Goal: Transaction & Acquisition: Book appointment/travel/reservation

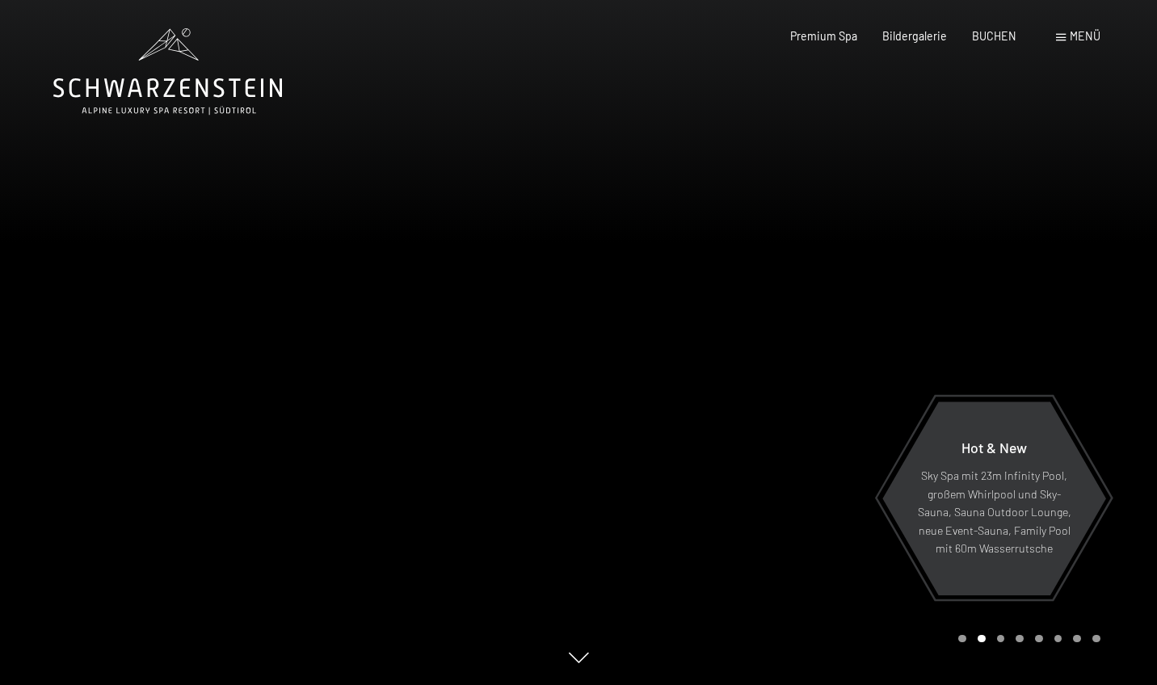
click at [1063, 31] on div "Menü" at bounding box center [1078, 36] width 44 height 16
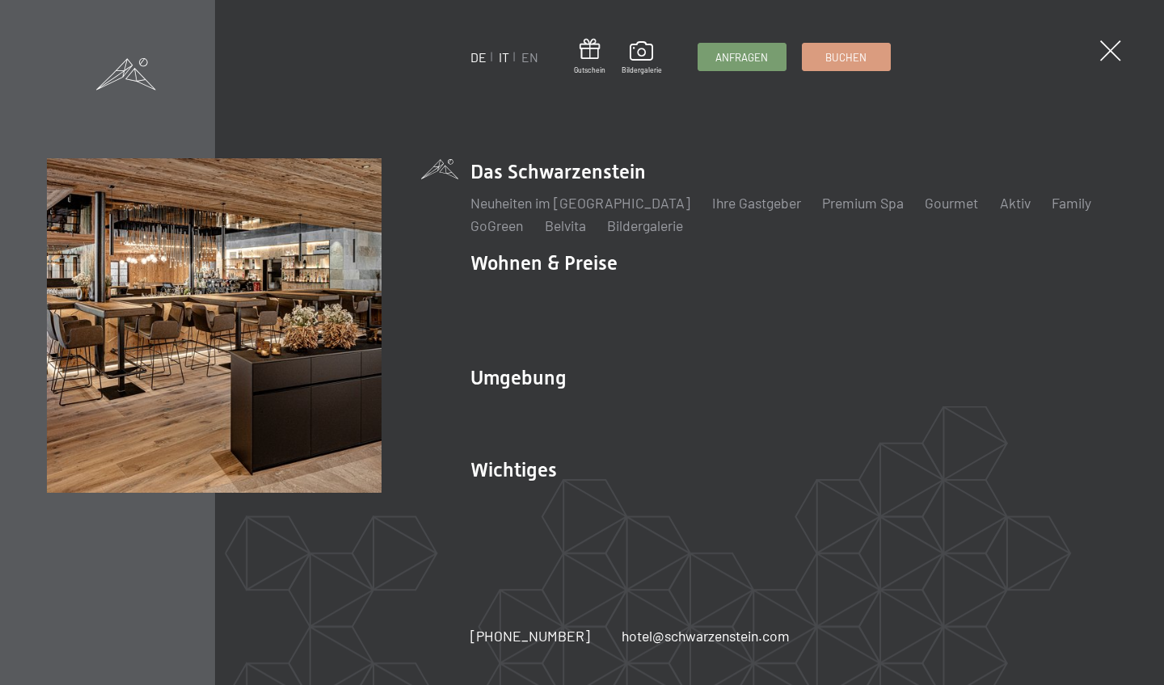
click at [505, 56] on link "IT" at bounding box center [504, 56] width 11 height 15
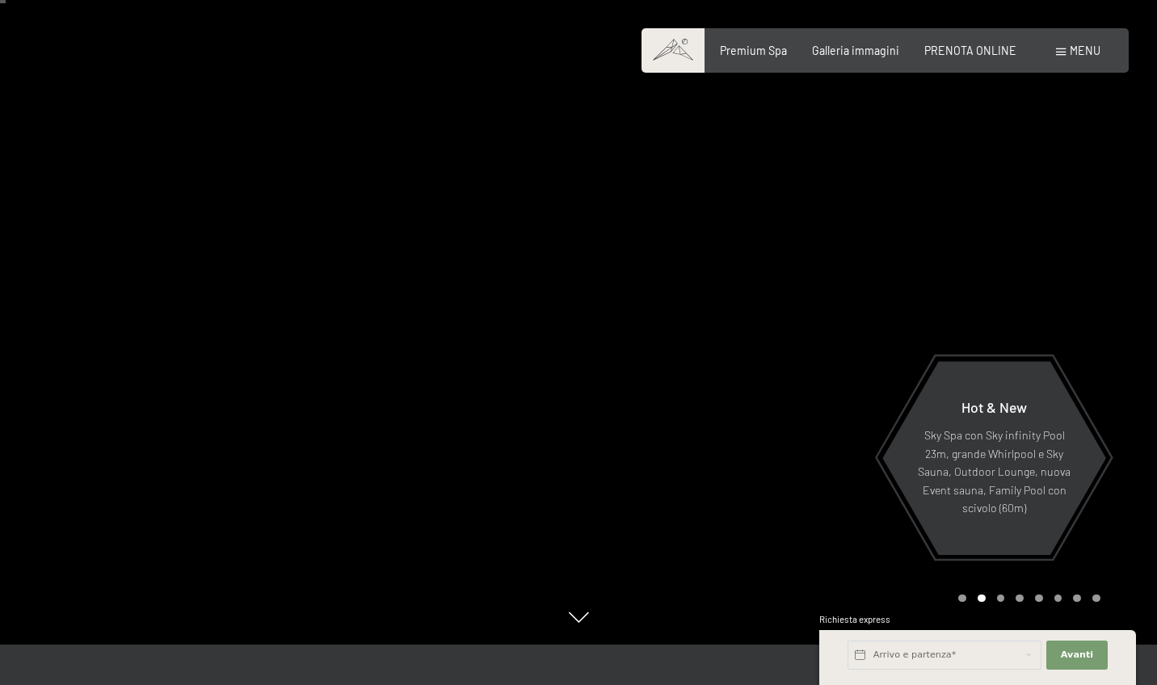
scroll to position [42, 0]
click at [979, 40] on div "PRENOTA ONLINE" at bounding box center [970, 48] width 92 height 16
click at [974, 48] on span "PRENOTA ONLINE" at bounding box center [970, 48] width 92 height 14
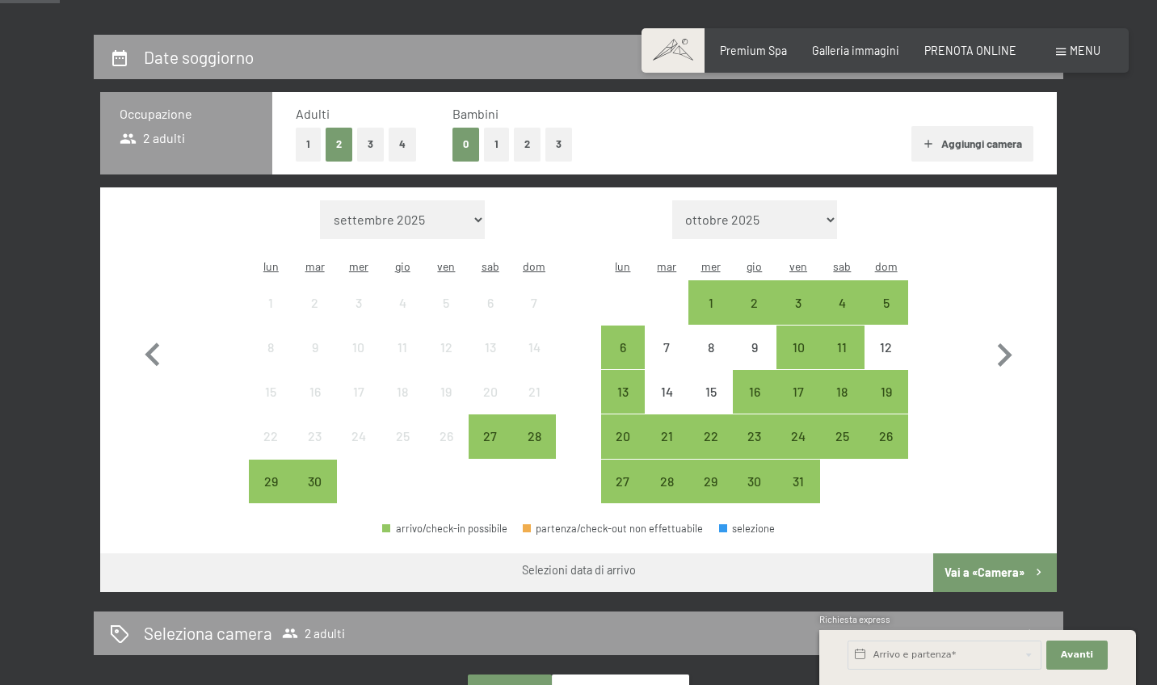
scroll to position [342, 0]
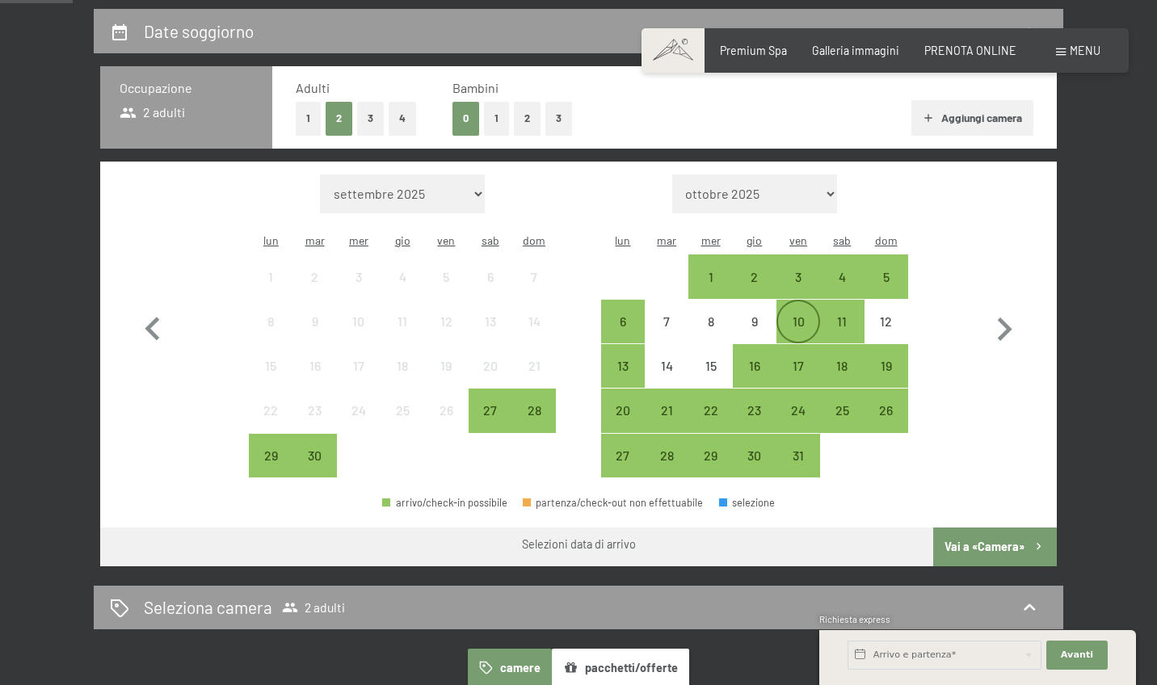
click at [794, 315] on div "10" at bounding box center [798, 335] width 40 height 40
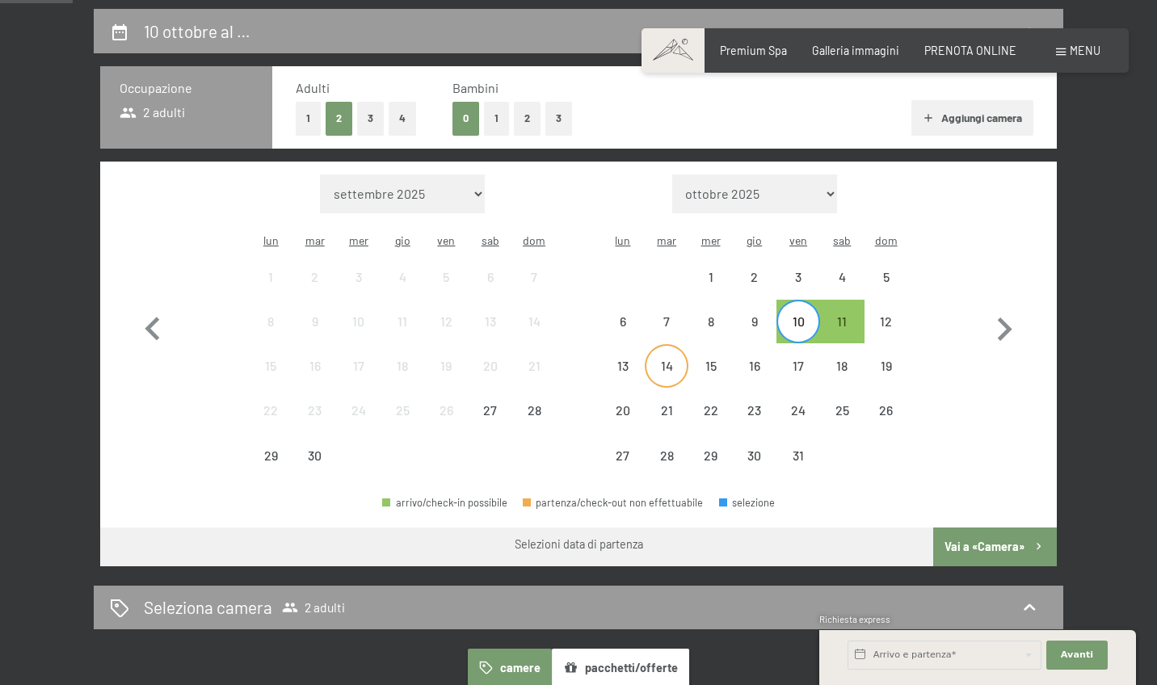
click at [671, 360] on div "14" at bounding box center [666, 380] width 40 height 40
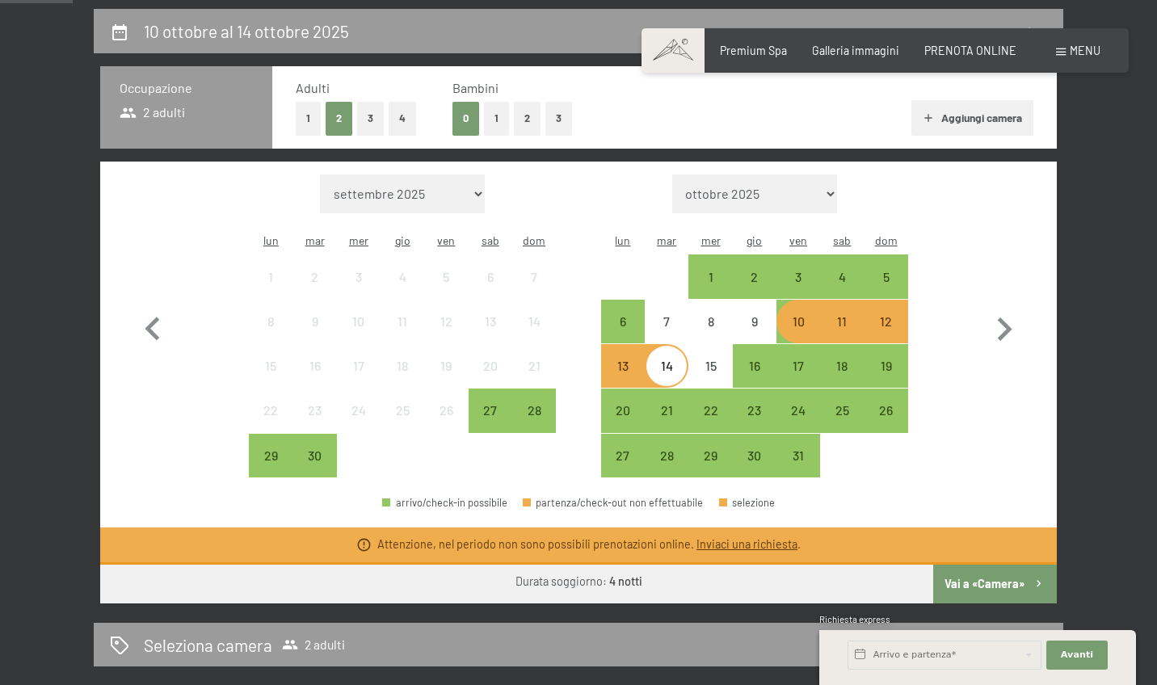
click at [979, 353] on div "Mese/anno settembre 2025 ottobre 2025 novembre 2025 dicembre 2025 gennaio 2026 …" at bounding box center [578, 327] width 899 height 304
click at [667, 315] on div "7" at bounding box center [666, 335] width 40 height 40
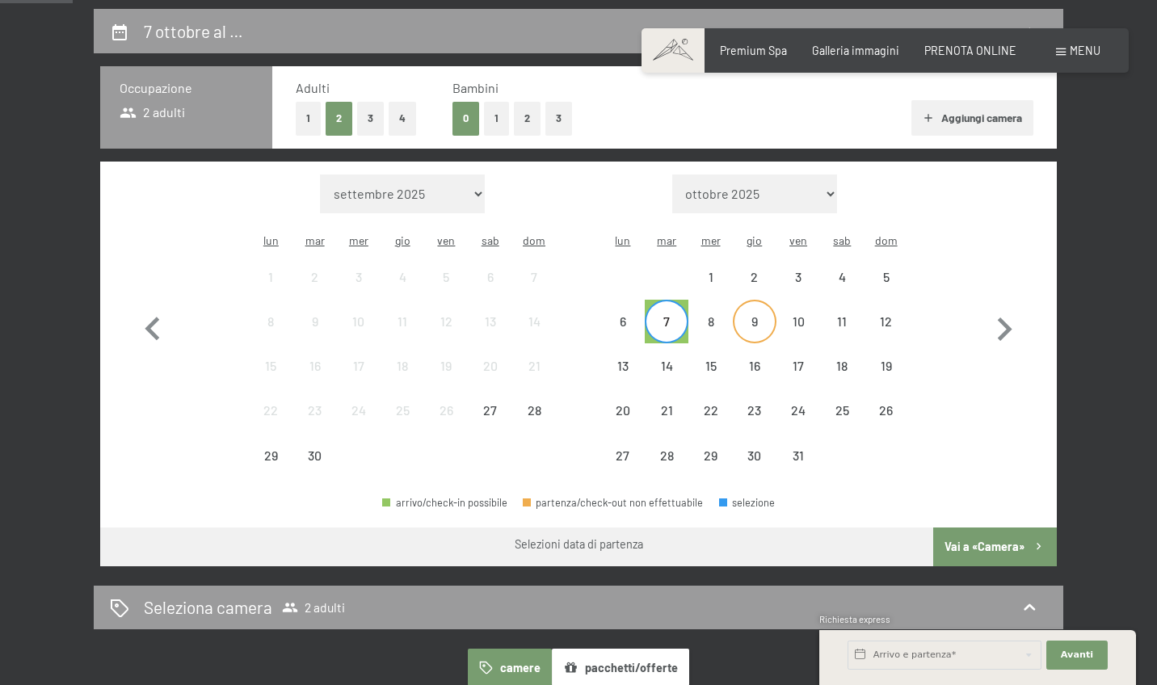
click at [754, 315] on div "9" at bounding box center [755, 335] width 40 height 40
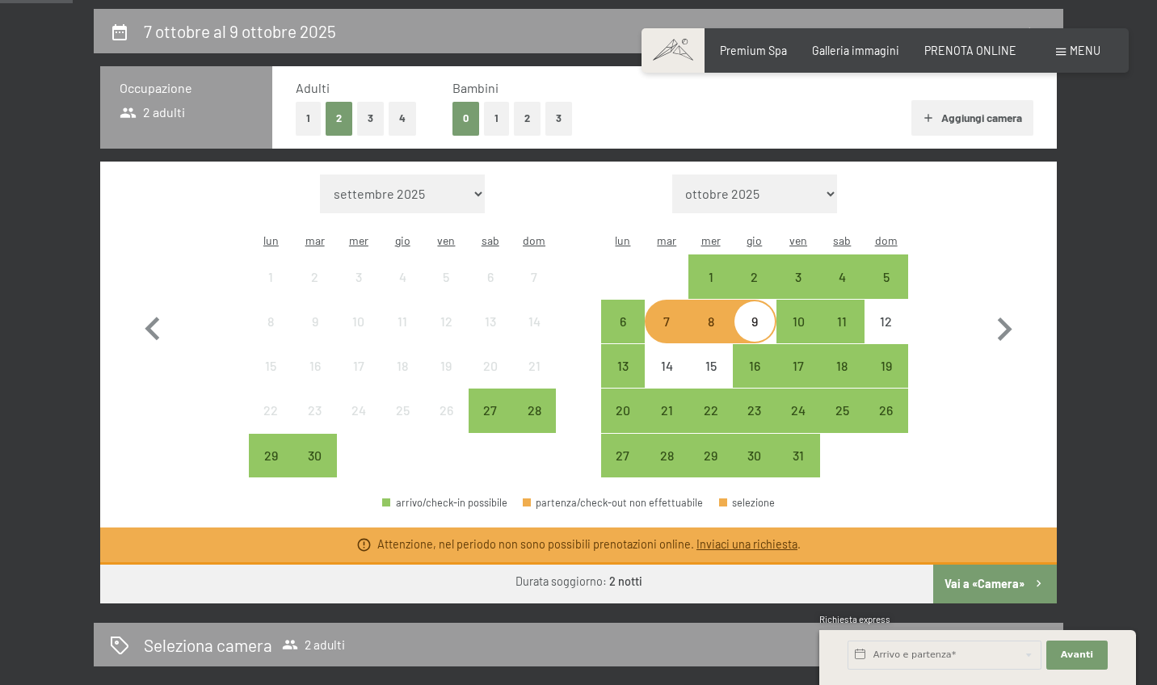
click at [968, 565] on button "Vai a «Camera»" at bounding box center [995, 584] width 124 height 39
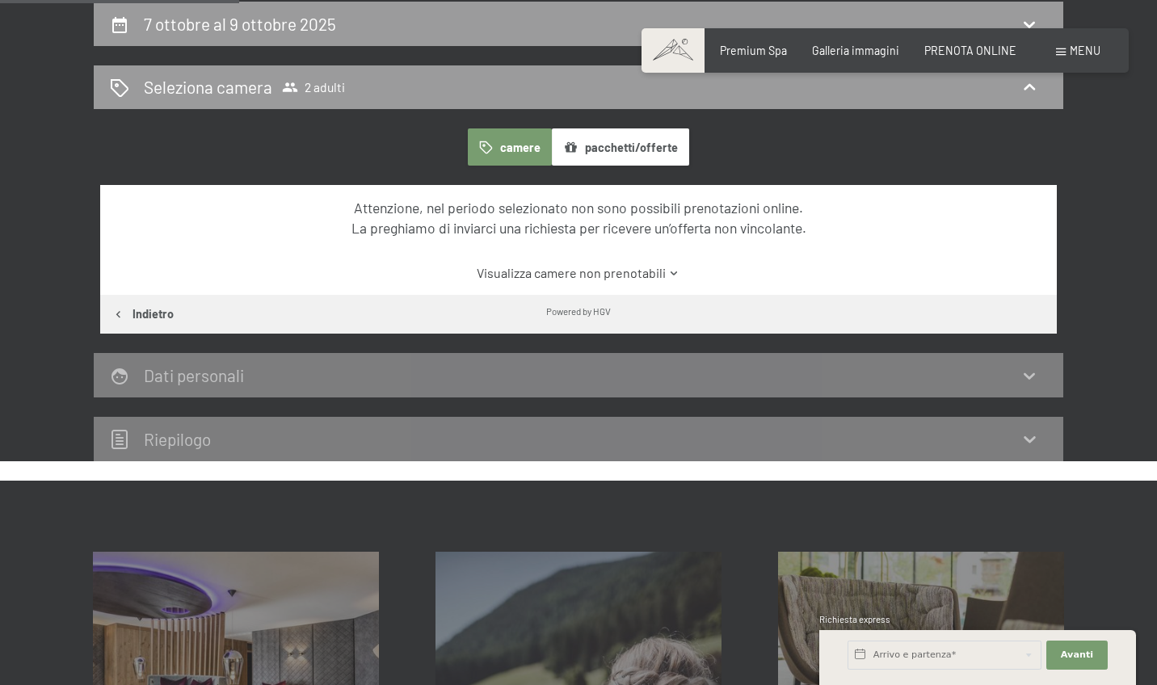
click at [116, 313] on icon "button" at bounding box center [119, 315] width 14 height 14
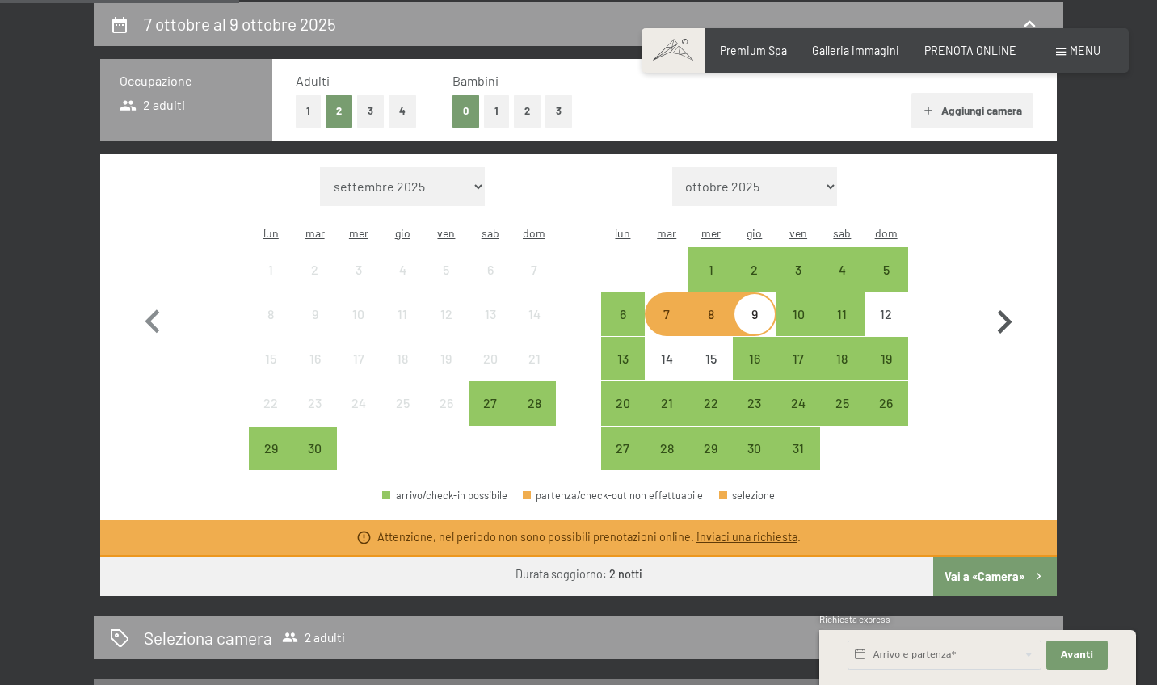
click at [1004, 310] on icon "button" at bounding box center [1005, 321] width 15 height 23
select select "2025-10-01"
select select "2025-11-01"
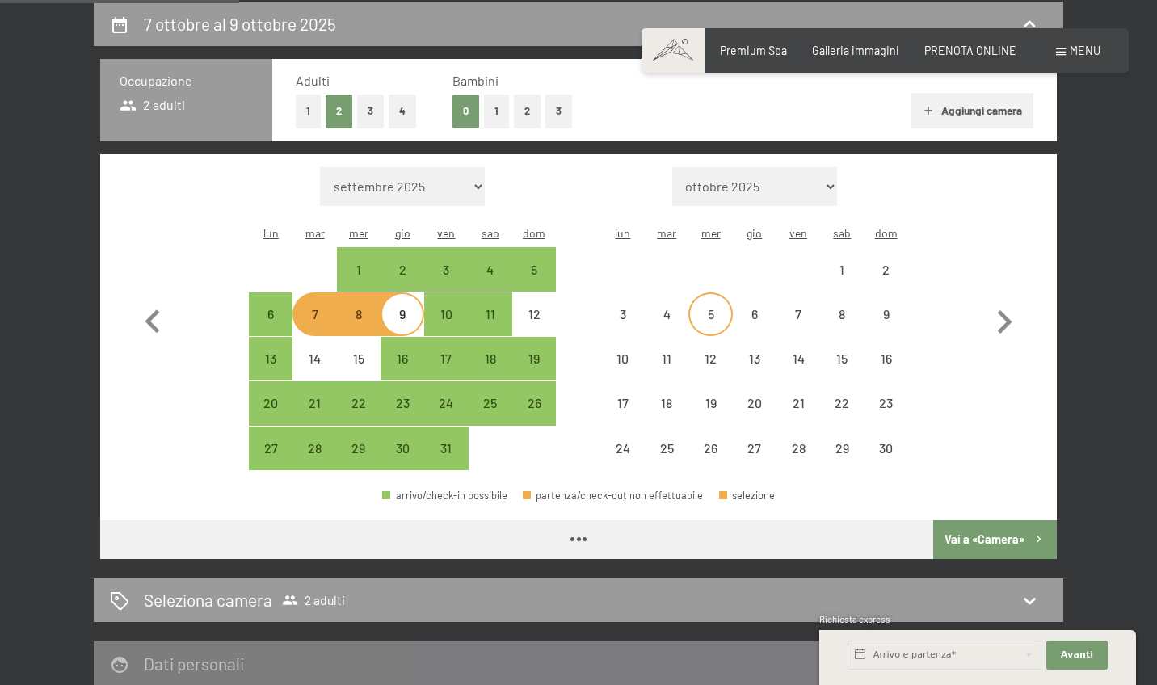
select select "2025-10-01"
select select "2025-11-01"
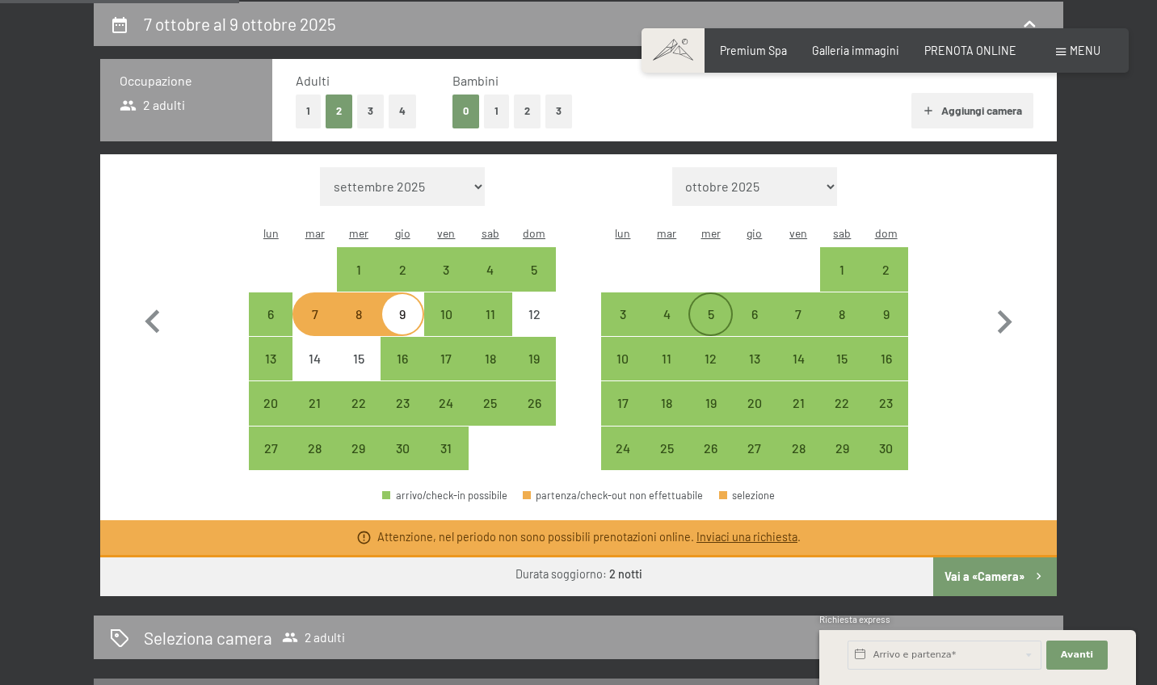
click at [705, 308] on div "5" at bounding box center [710, 328] width 40 height 40
select select "2025-10-01"
select select "2025-11-01"
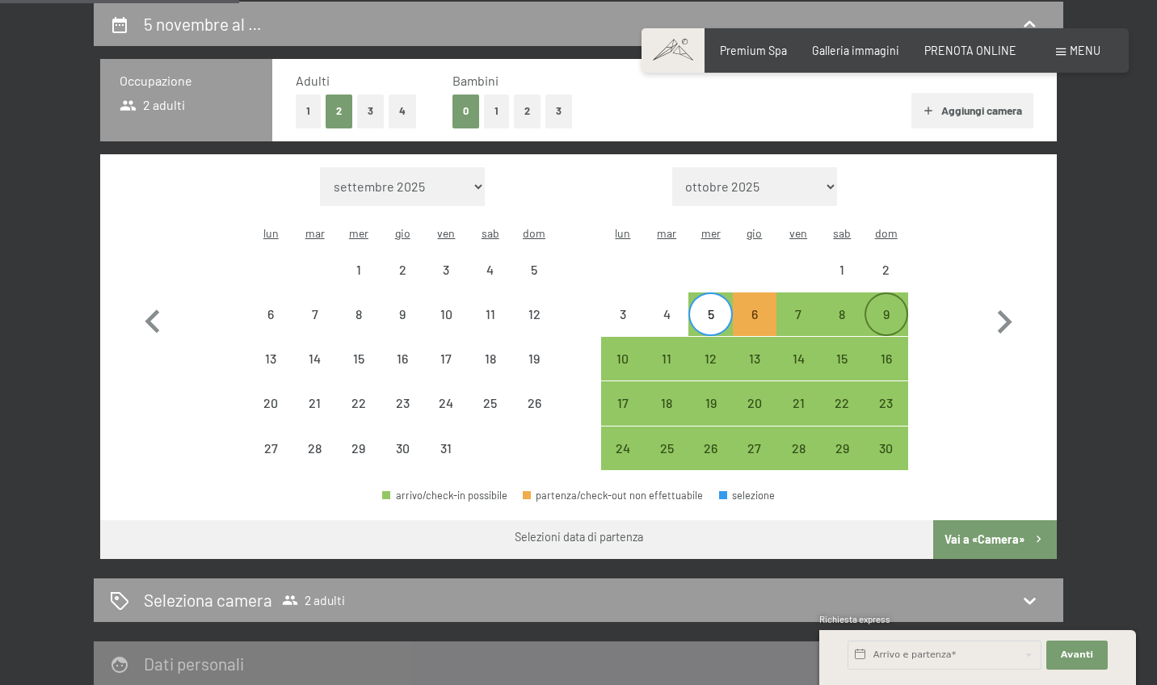
click at [880, 308] on div "9" at bounding box center [886, 328] width 40 height 40
select select "2025-10-01"
select select "2025-11-01"
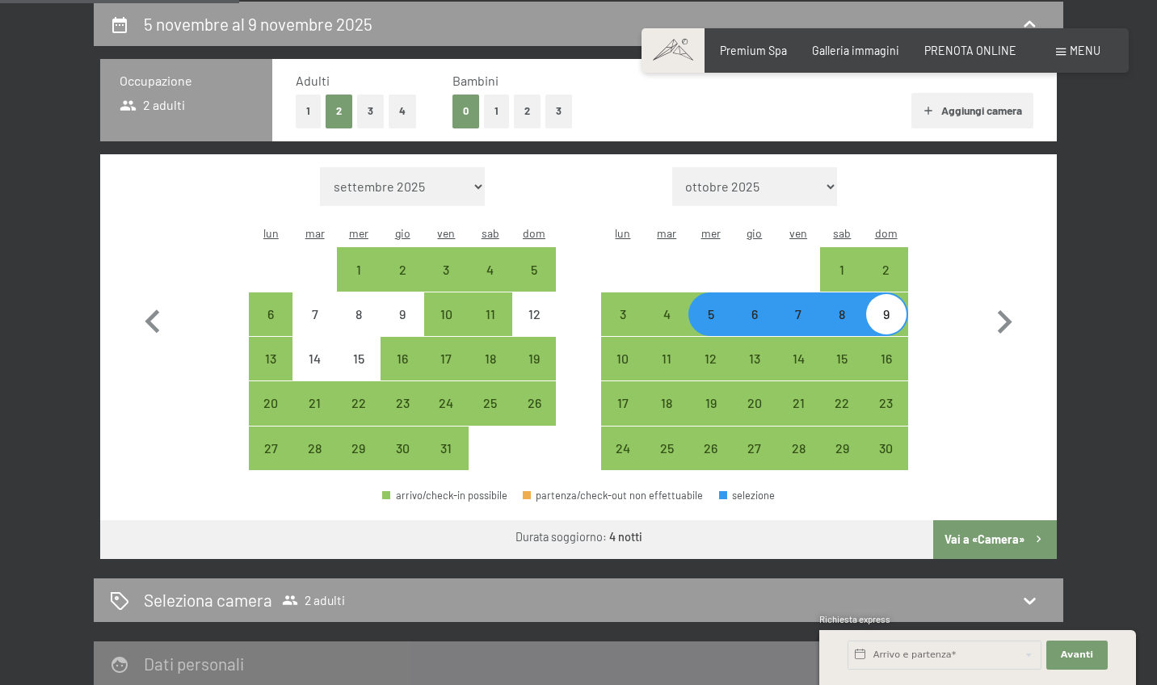
click at [953, 520] on button "Vai a «Camera»" at bounding box center [995, 539] width 124 height 39
select select "2025-10-01"
select select "2025-11-01"
